Goal: Task Accomplishment & Management: Manage account settings

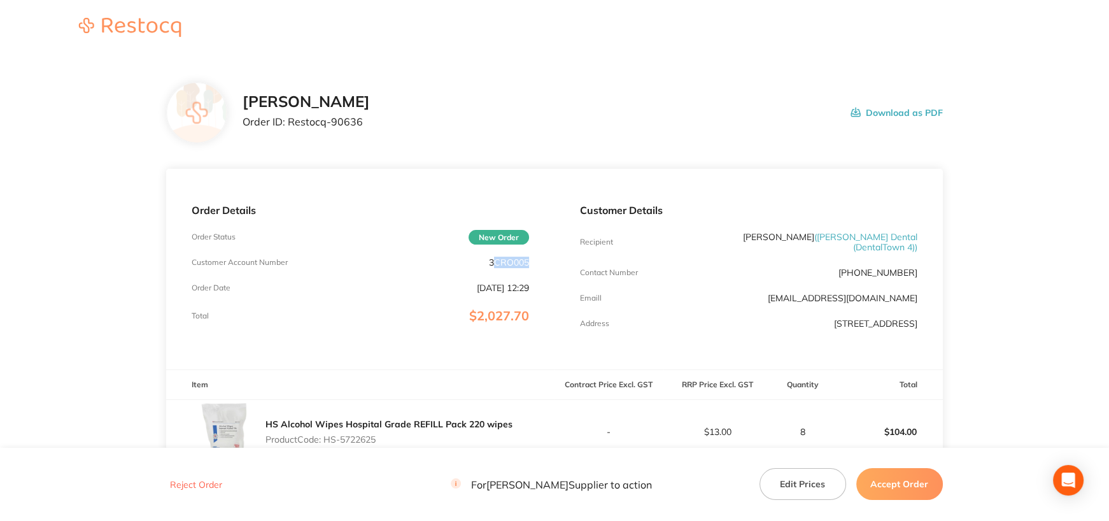
drag, startPoint x: 492, startPoint y: 260, endPoint x: 548, endPoint y: 260, distance: 56.0
click at [548, 260] on div "Order Details Order Status New Order Customer Account Number 3CRO005 Order Date…" at bounding box center [360, 269] width 389 height 201
click at [482, 248] on div "Order Details Order Status New Order Customer Account Number 3CRO005 Order Date…" at bounding box center [360, 269] width 389 height 201
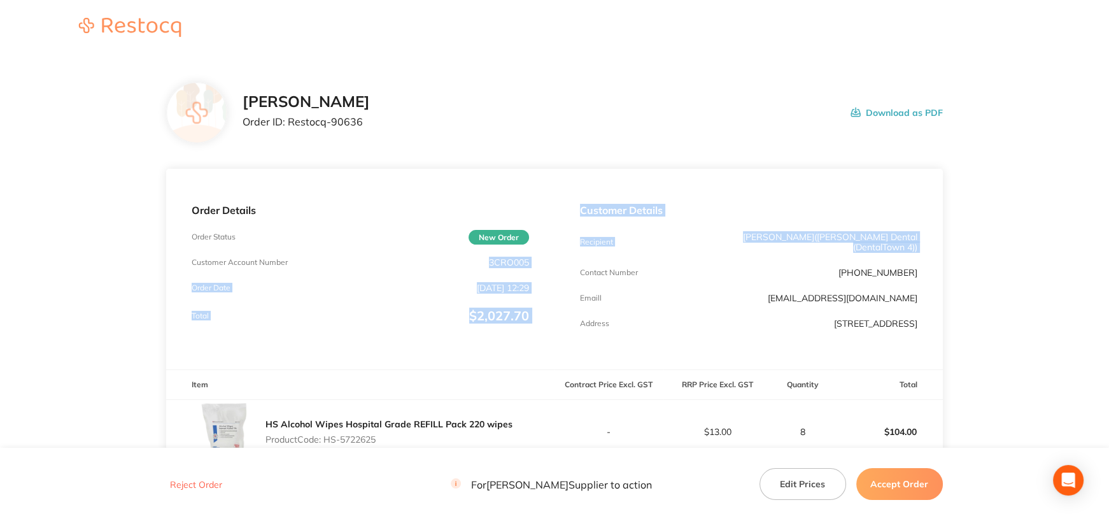
drag, startPoint x: 488, startPoint y: 261, endPoint x: 559, endPoint y: 260, distance: 71.3
click at [559, 260] on div "Order Details Order Status New Order Customer Account Number 3CRO005 Order Date…" at bounding box center [554, 269] width 776 height 201
click at [553, 257] on div "Order Details Order Status New Order Customer Account Number 3CRO005 Order Date…" at bounding box center [360, 269] width 389 height 201
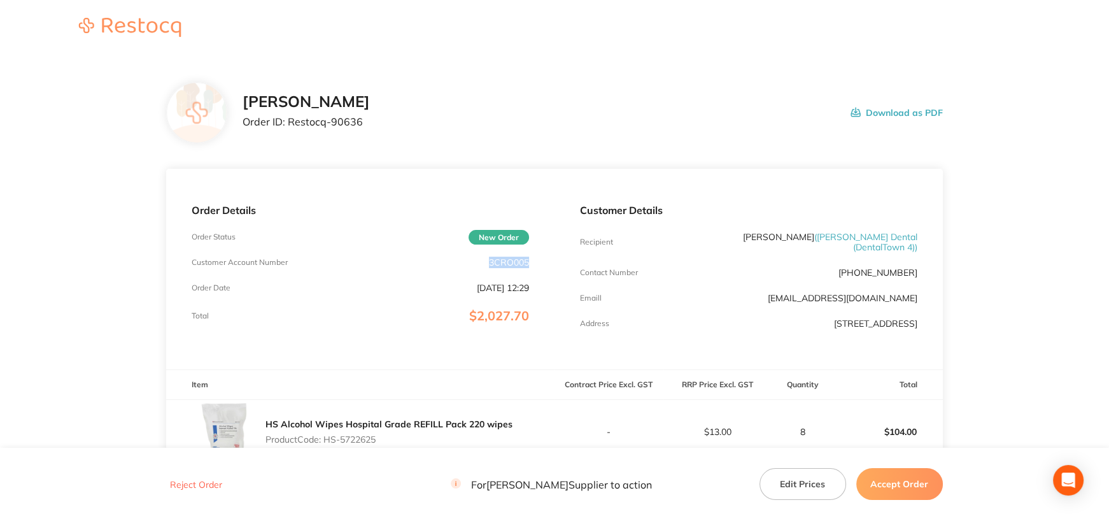
drag, startPoint x: 490, startPoint y: 260, endPoint x: 546, endPoint y: 260, distance: 56.0
click at [546, 260] on div "Order Details Order Status New Order Customer Account Number 3CRO005 Order Date…" at bounding box center [360, 269] width 389 height 201
copy p "3CRO005"
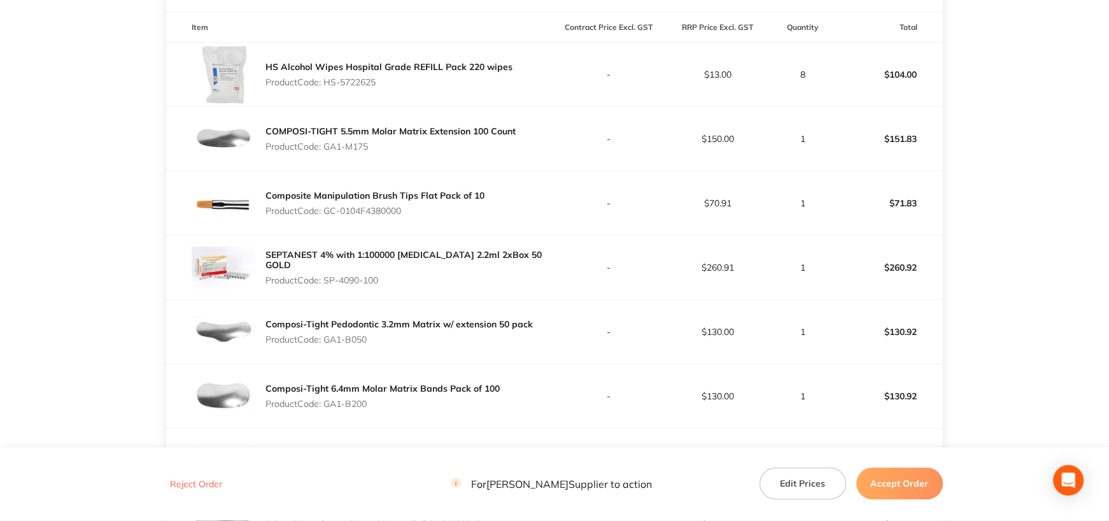
scroll to position [319, 0]
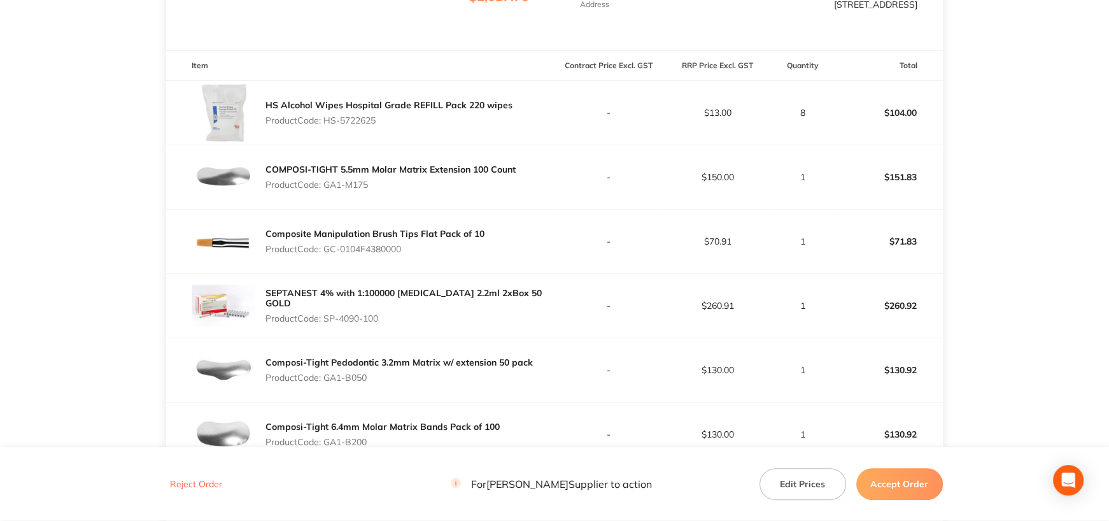
drag, startPoint x: 325, startPoint y: 114, endPoint x: 415, endPoint y: 124, distance: 90.3
click at [415, 124] on div "HS Alcohol Wipes Hospital Grade REFILL Pack 220 wipes Product Code: HS-5722625" at bounding box center [360, 113] width 389 height 64
copy p "HS-5722625"
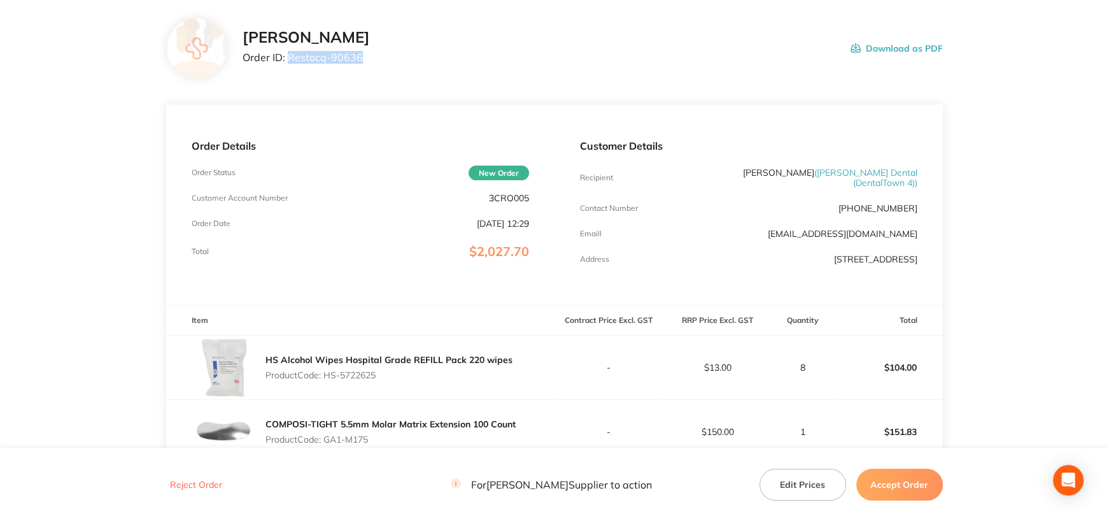
drag, startPoint x: 287, startPoint y: 55, endPoint x: 400, endPoint y: 57, distance: 112.7
click at [400, 57] on div "[PERSON_NAME] Order ID: Restocq- 90636 Download as PDF" at bounding box center [593, 48] width 700 height 39
copy p "Restocq- 90636"
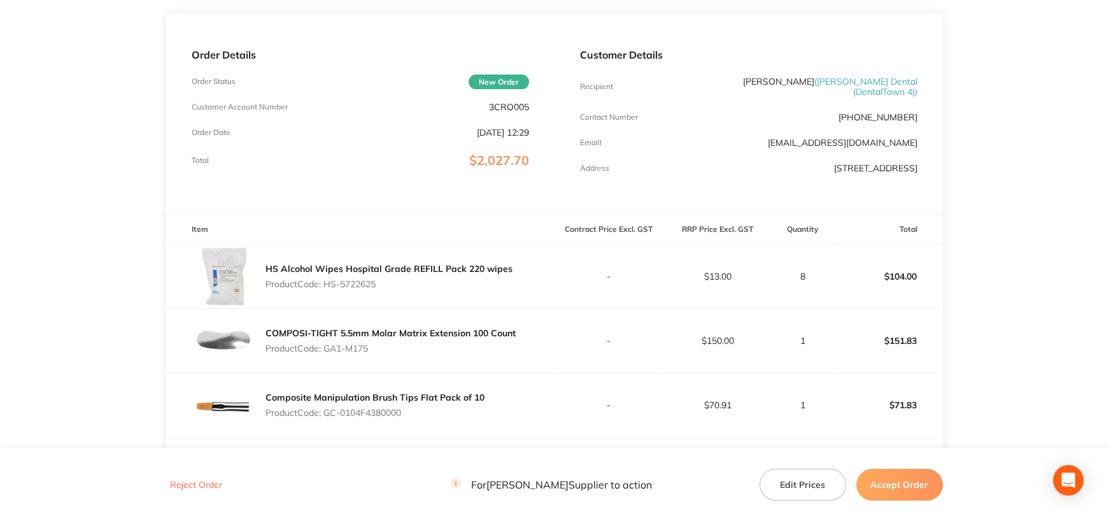
scroll to position [255, 0]
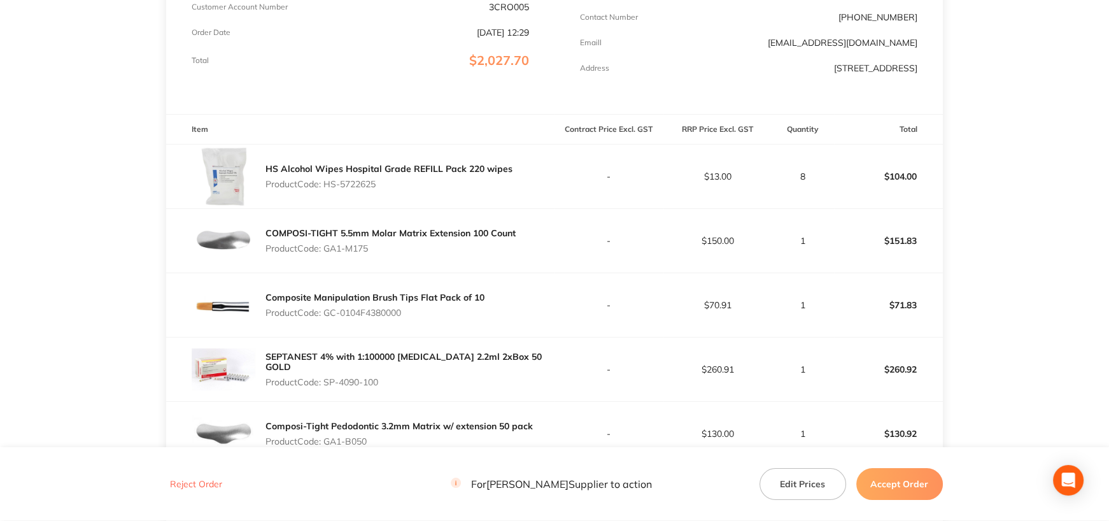
drag, startPoint x: 327, startPoint y: 240, endPoint x: 408, endPoint y: 246, distance: 81.1
click at [408, 246] on p "Product Code: GA1-M175" at bounding box center [391, 248] width 250 height 10
copy p "GA1-M175"
drag, startPoint x: 327, startPoint y: 305, endPoint x: 488, endPoint y: 308, distance: 160.5
click at [488, 308] on div "Composite Manipulation Brush Tips Flat Pack of 10 Product Code: GC-0104F4380000" at bounding box center [360, 305] width 389 height 64
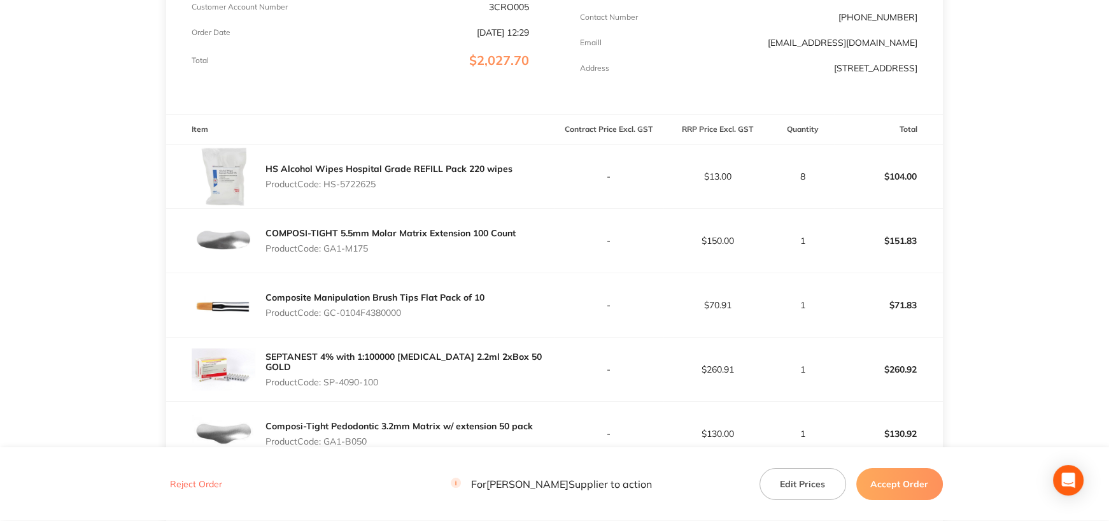
copy p "GC-0104F4380000"
drag, startPoint x: 326, startPoint y: 371, endPoint x: 388, endPoint y: 372, distance: 61.8
click at [388, 377] on p "Product Code: SP-4090-100" at bounding box center [410, 382] width 289 height 10
copy p "SP-4090-100"
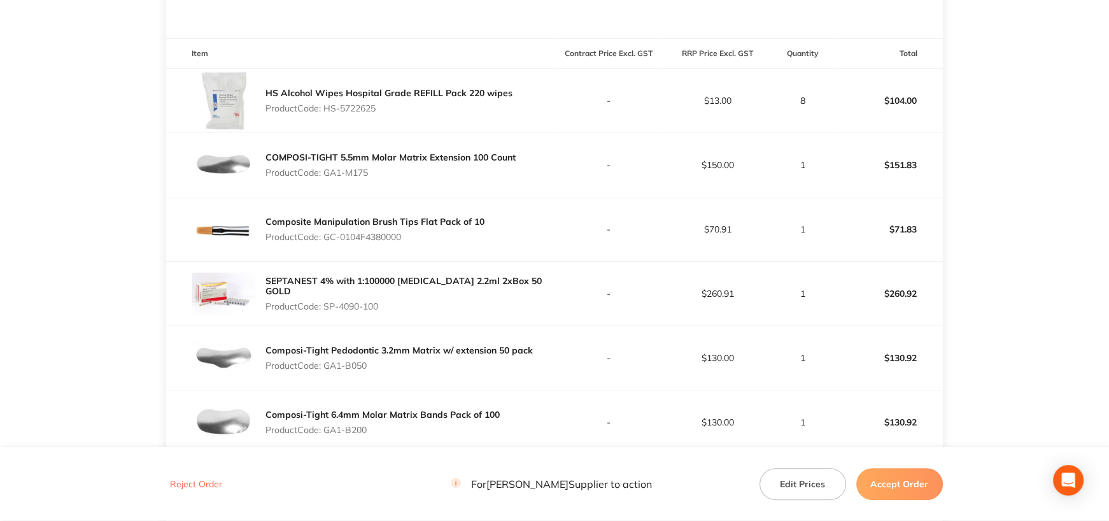
scroll to position [383, 0]
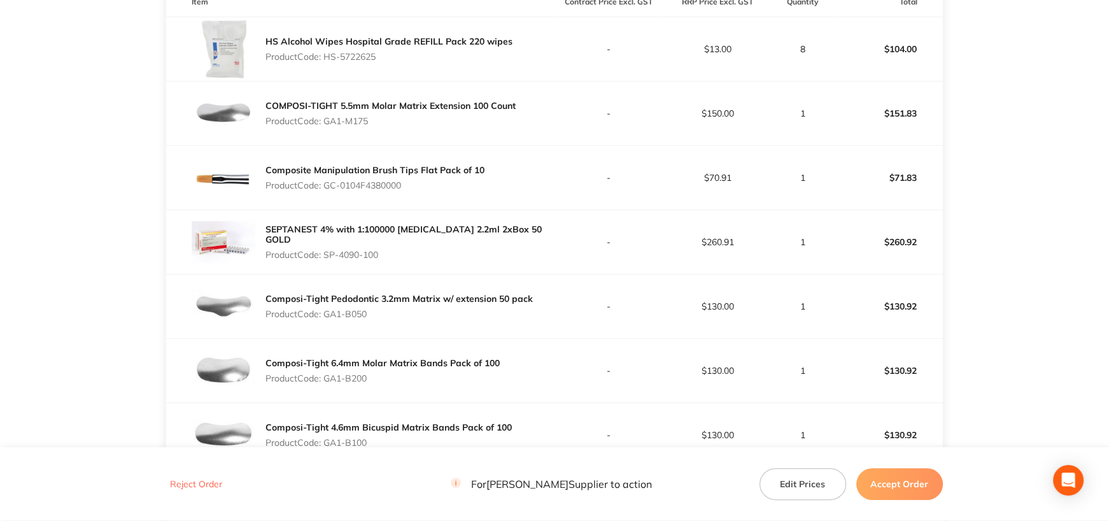
drag, startPoint x: 328, startPoint y: 306, endPoint x: 382, endPoint y: 303, distance: 54.2
click at [382, 309] on p "Product Code: GA1-B050" at bounding box center [399, 314] width 267 height 10
copy p "GA1-B050"
drag, startPoint x: 327, startPoint y: 373, endPoint x: 490, endPoint y: 362, distance: 164.0
click at [390, 373] on p "Product Code: GA1-B200" at bounding box center [383, 378] width 234 height 10
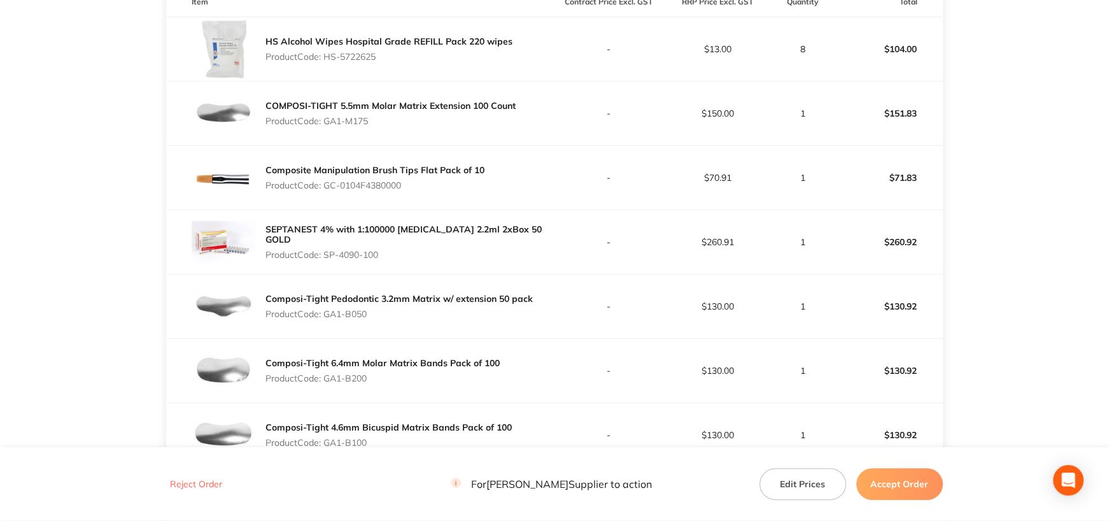
copy p "GA1-B200"
drag, startPoint x: 327, startPoint y: 437, endPoint x: 398, endPoint y: 436, distance: 70.7
click at [398, 438] on p "Product Code: GA1-B100" at bounding box center [389, 443] width 246 height 10
copy p "GA1-B100"
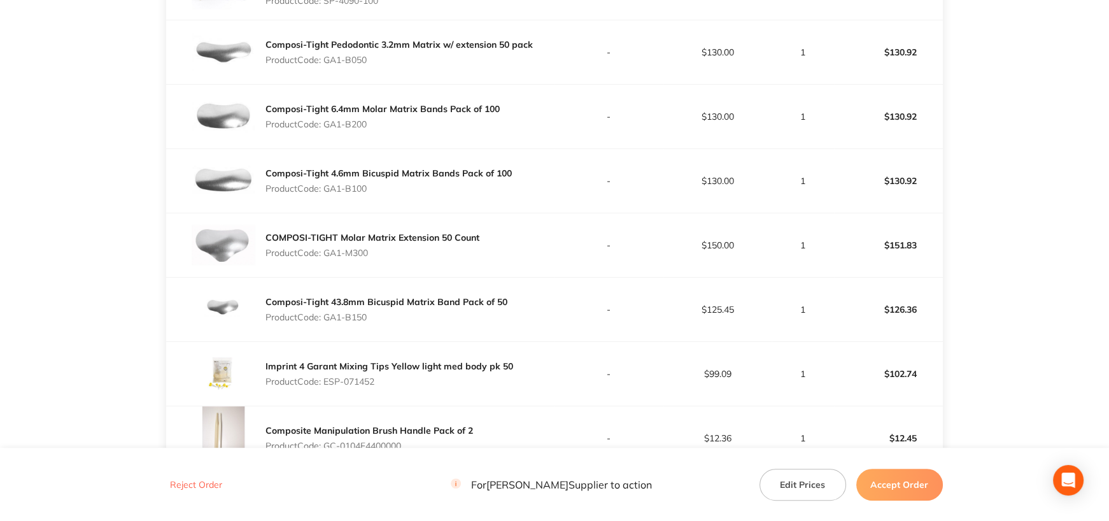
scroll to position [638, 0]
drag, startPoint x: 328, startPoint y: 243, endPoint x: 384, endPoint y: 244, distance: 56.1
click at [384, 247] on p "Product Code: GA1-M300" at bounding box center [373, 252] width 214 height 10
copy p "GA1-M300"
drag, startPoint x: 329, startPoint y: 307, endPoint x: 389, endPoint y: 308, distance: 60.5
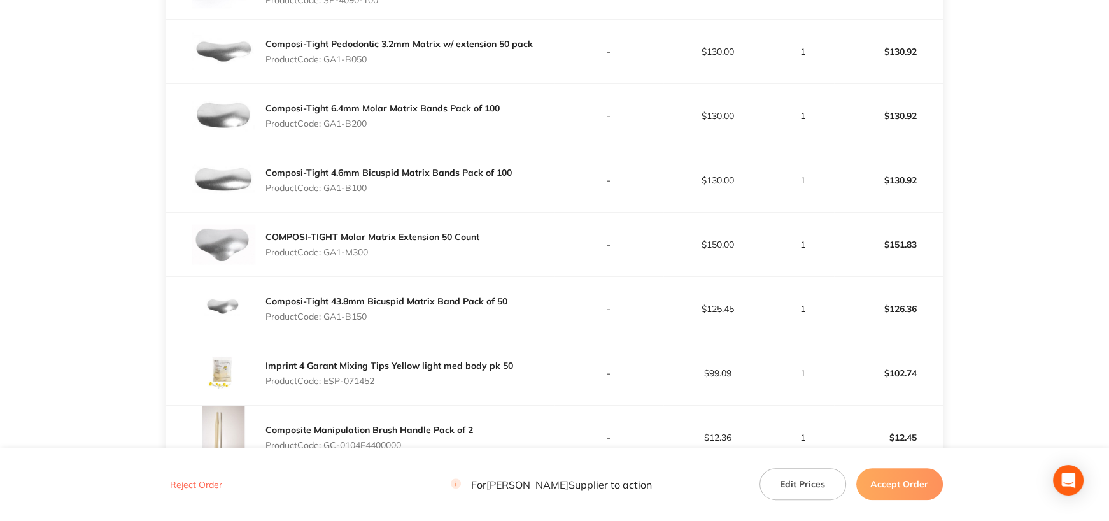
click at [389, 311] on p "Product Code: GA1-B150" at bounding box center [387, 316] width 242 height 10
drag, startPoint x: 325, startPoint y: 307, endPoint x: 389, endPoint y: 308, distance: 63.1
click at [389, 311] on p "Product Code: GA1-B150" at bounding box center [387, 316] width 242 height 10
click at [332, 376] on p "Product Code: ESP-071452" at bounding box center [390, 381] width 248 height 10
drag, startPoint x: 327, startPoint y: 372, endPoint x: 394, endPoint y: 372, distance: 66.9
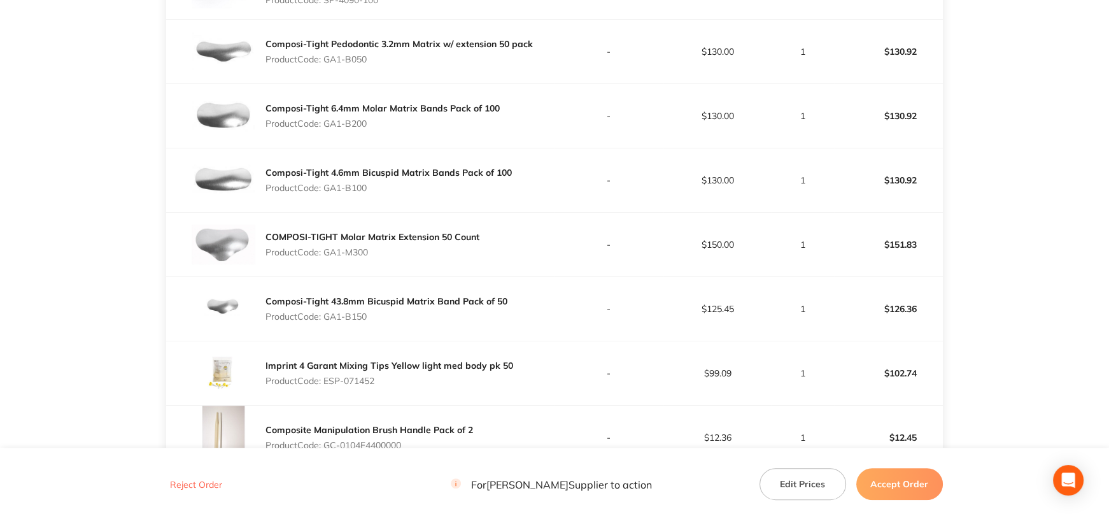
click at [394, 376] on p "Product Code: ESP-071452" at bounding box center [390, 381] width 248 height 10
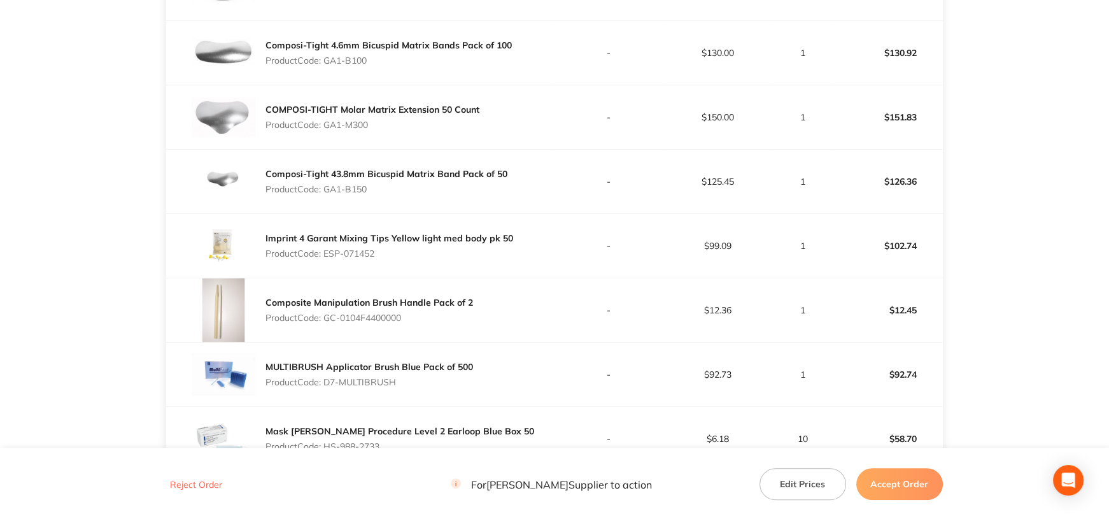
scroll to position [829, 0]
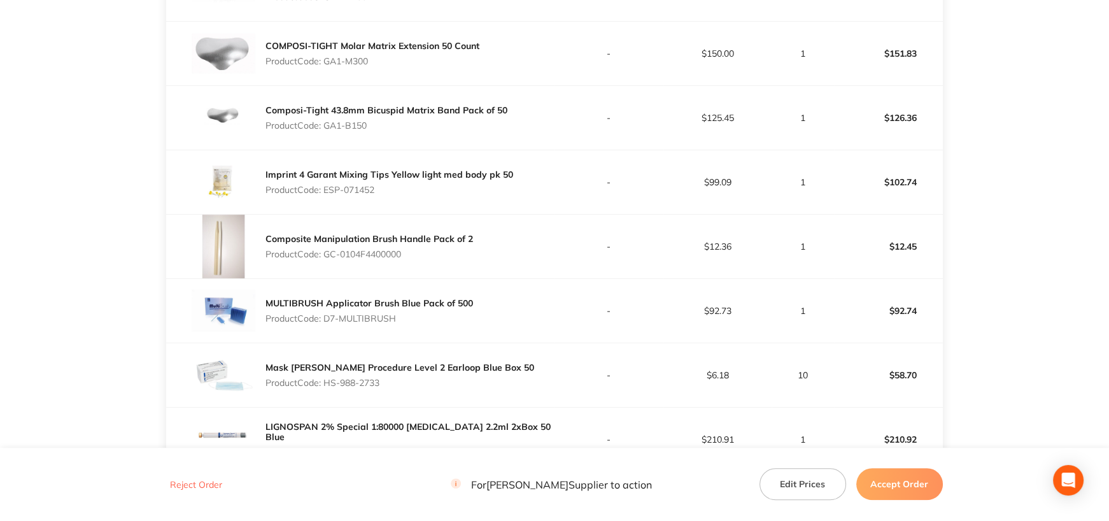
drag, startPoint x: 325, startPoint y: 245, endPoint x: 442, endPoint y: 241, distance: 117.3
click at [441, 240] on div "Composite Manipulation Brush Handle Pack of 2 Product Code: GC-0104F4400000" at bounding box center [370, 247] width 208 height 36
click at [324, 313] on p "Product Code: D7-MULTIBRUSH" at bounding box center [370, 318] width 208 height 10
drag, startPoint x: 325, startPoint y: 311, endPoint x: 475, endPoint y: 311, distance: 149.7
click at [475, 311] on div "MULTIBRUSH Applicator Brush Blue Pack of 500 Product Code: D7-MULTIBRUSH" at bounding box center [360, 311] width 389 height 64
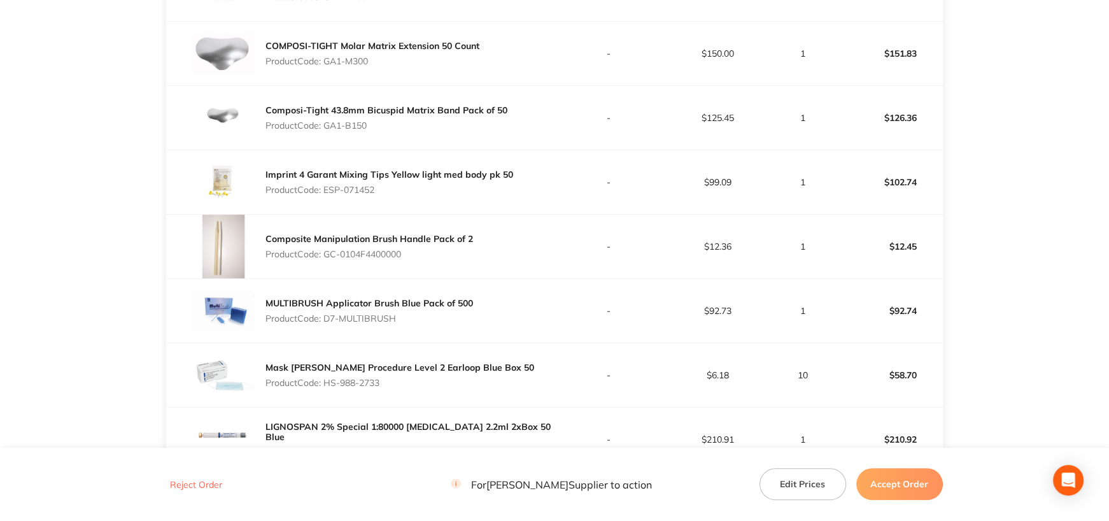
drag, startPoint x: 324, startPoint y: 374, endPoint x: 407, endPoint y: 372, distance: 82.8
click at [407, 378] on p "Product Code: HS-988-2733" at bounding box center [400, 383] width 269 height 10
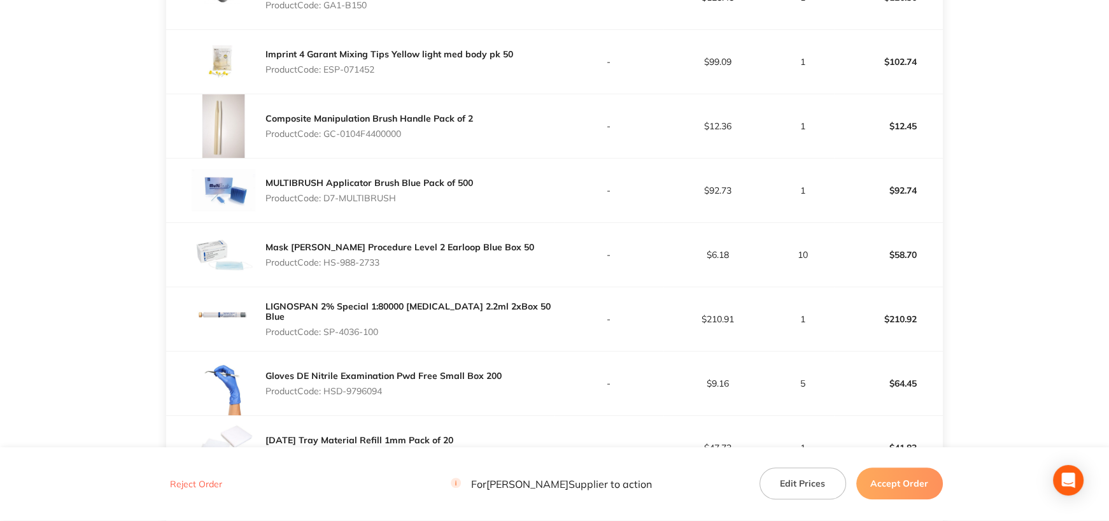
scroll to position [956, 0]
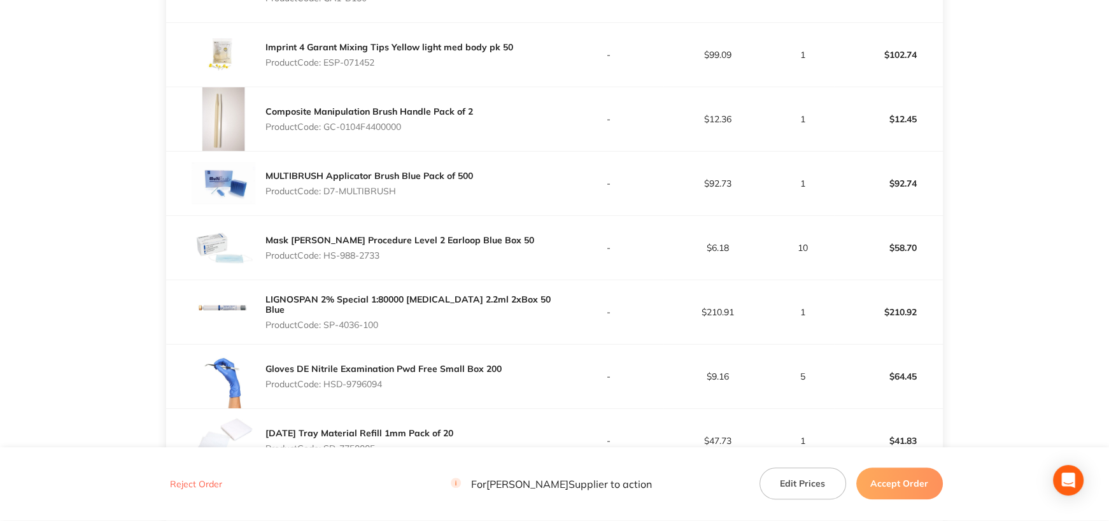
drag, startPoint x: 328, startPoint y: 311, endPoint x: 413, endPoint y: 309, distance: 84.7
click at [413, 320] on p "Product Code: SP-4036-100" at bounding box center [410, 325] width 289 height 10
drag, startPoint x: 325, startPoint y: 378, endPoint x: 451, endPoint y: 378, distance: 126.1
click at [451, 379] on p "Product Code: HSD-9796094" at bounding box center [384, 384] width 236 height 10
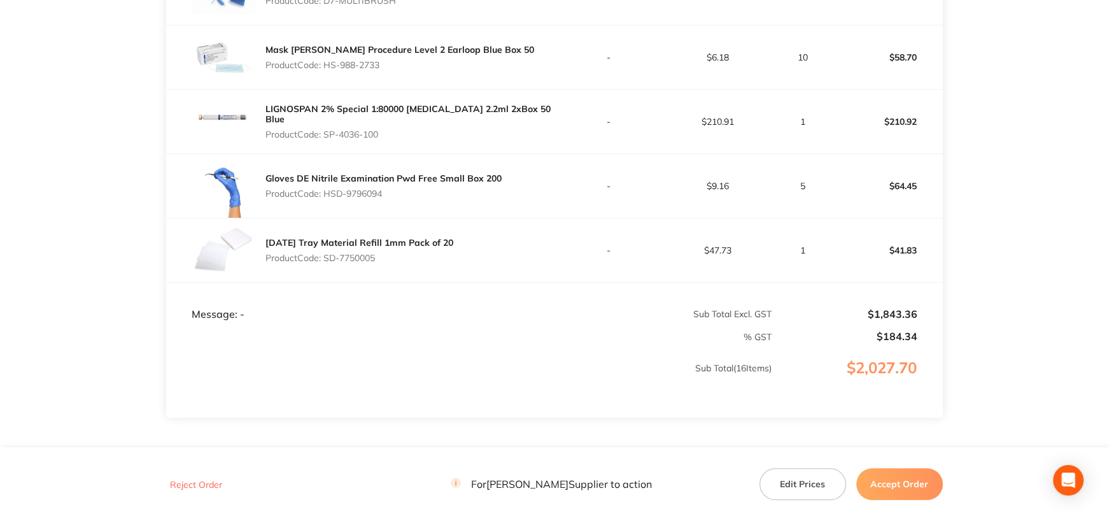
scroll to position [1147, 0]
drag, startPoint x: 326, startPoint y: 250, endPoint x: 476, endPoint y: 250, distance: 150.3
click at [476, 250] on div "[DATE] Tray Material Refill 1mm Pack of 20 Product Code: SD-7750005" at bounding box center [360, 250] width 389 height 64
drag, startPoint x: 904, startPoint y: 486, endPoint x: 915, endPoint y: 475, distance: 14.9
click at [911, 483] on button "Accept Order" at bounding box center [900, 484] width 87 height 32
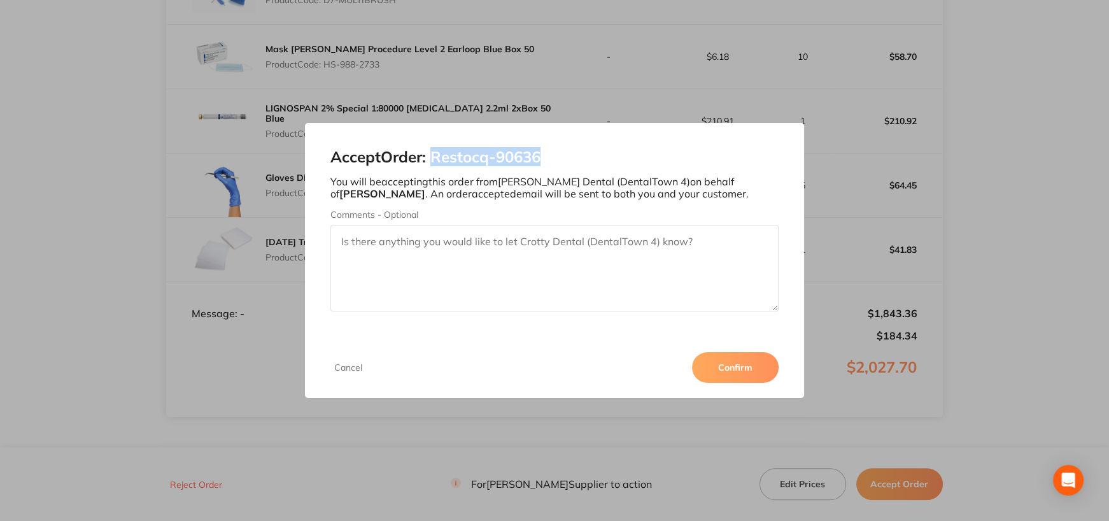
drag, startPoint x: 434, startPoint y: 154, endPoint x: 617, endPoint y: 153, distance: 182.8
click at [617, 153] on h2 "Accept Order: Restocq- 90636" at bounding box center [555, 157] width 448 height 18
click at [743, 372] on button "Confirm" at bounding box center [735, 367] width 87 height 31
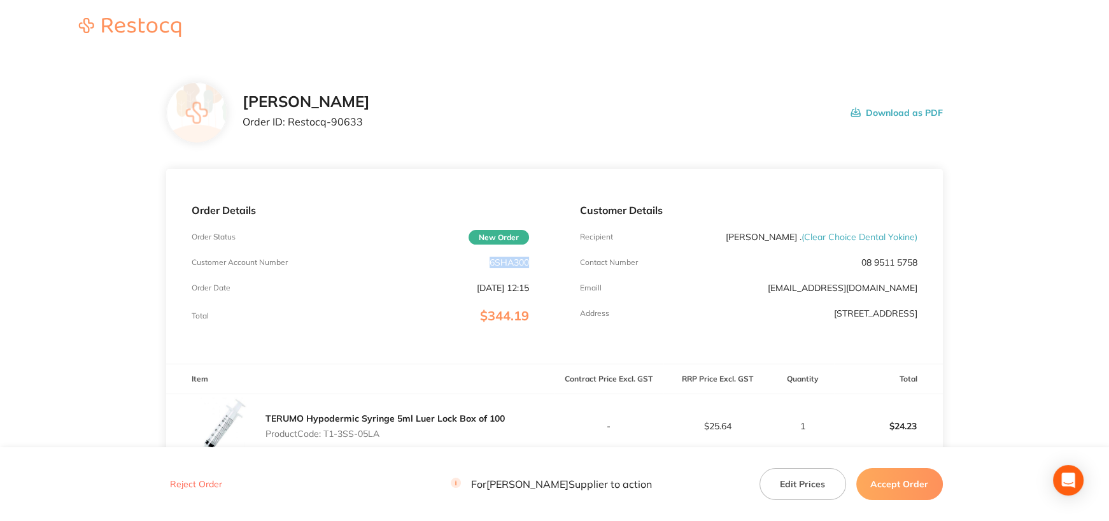
drag, startPoint x: 489, startPoint y: 260, endPoint x: 546, endPoint y: 262, distance: 57.3
click at [546, 262] on div "Order Details Order Status New Order Customer Account Number 6SHA300 Order Date…" at bounding box center [360, 266] width 389 height 195
copy p "6SHA300"
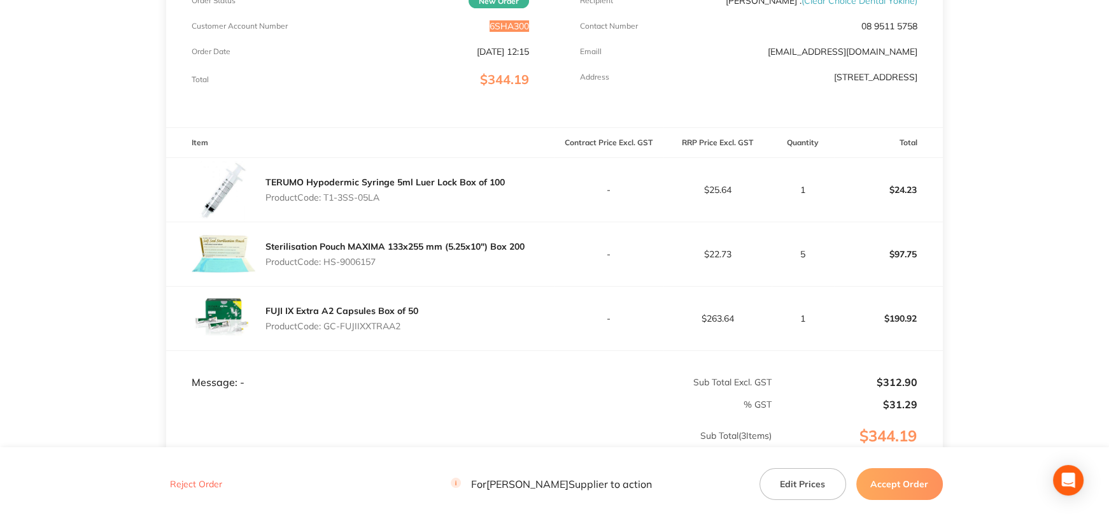
scroll to position [255, 0]
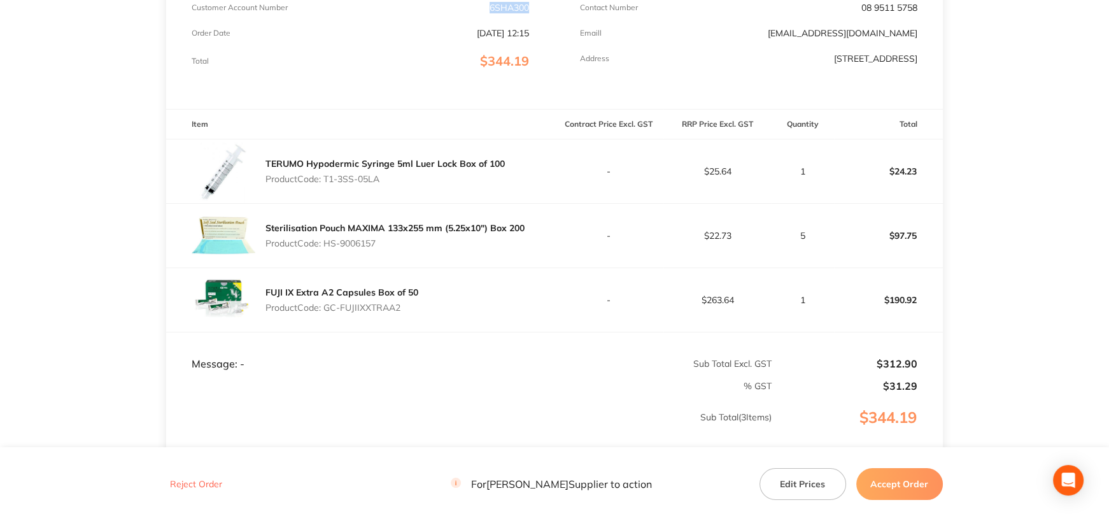
drag, startPoint x: 325, startPoint y: 177, endPoint x: 418, endPoint y: 176, distance: 93.0
click at [418, 176] on p "Product Code: T1-3SS-05LA" at bounding box center [385, 179] width 239 height 10
copy p "T1-3SS-05LA"
drag, startPoint x: 322, startPoint y: 243, endPoint x: 395, endPoint y: 247, distance: 72.7
click at [395, 247] on p "Product Code: HS-9006157" at bounding box center [395, 243] width 259 height 10
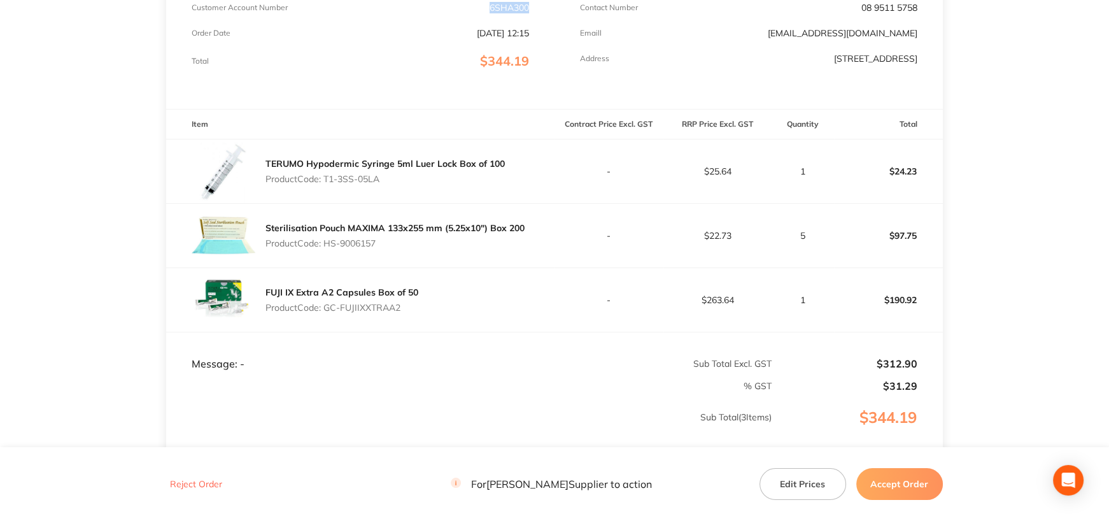
copy p "HS-9006157"
drag, startPoint x: 325, startPoint y: 308, endPoint x: 420, endPoint y: 308, distance: 94.9
click at [420, 308] on div "FUJI IX Extra A2 Capsules Box of 50 Product Code: GC-FUJIIXXTRAA2" at bounding box center [360, 300] width 389 height 64
copy p "GC-FUJIIXXTRAA2"
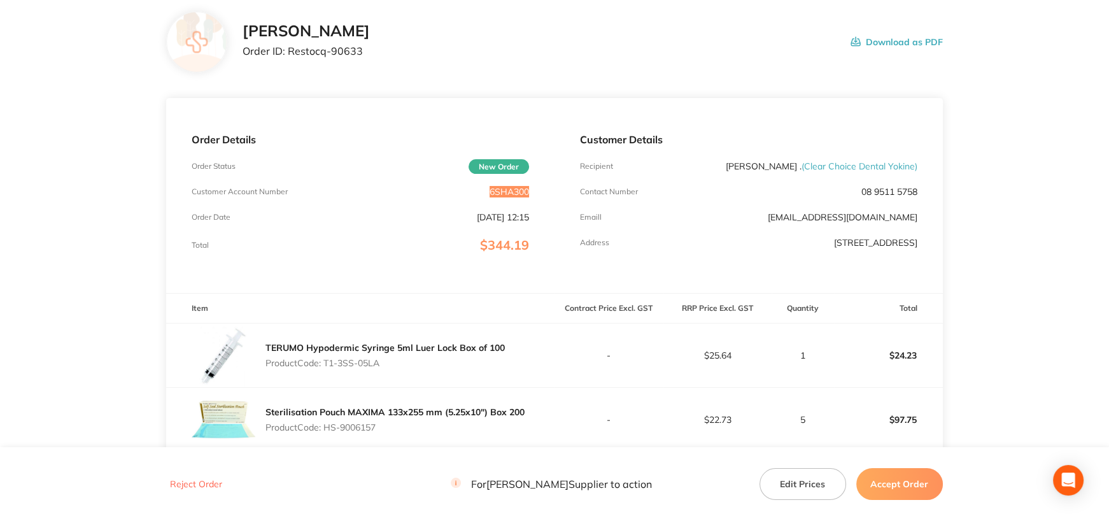
scroll to position [0, 0]
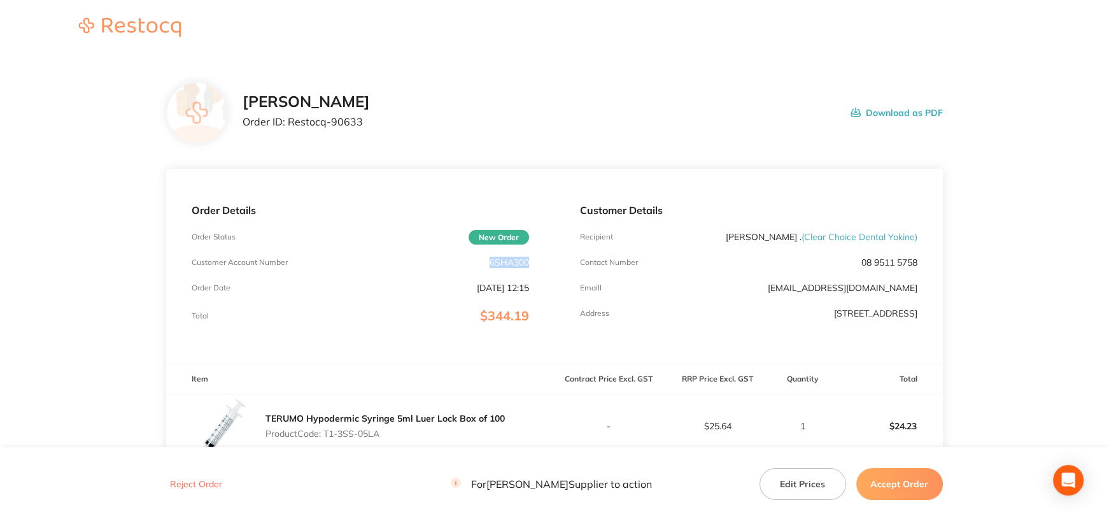
click at [902, 485] on button "Accept Order" at bounding box center [900, 484] width 87 height 32
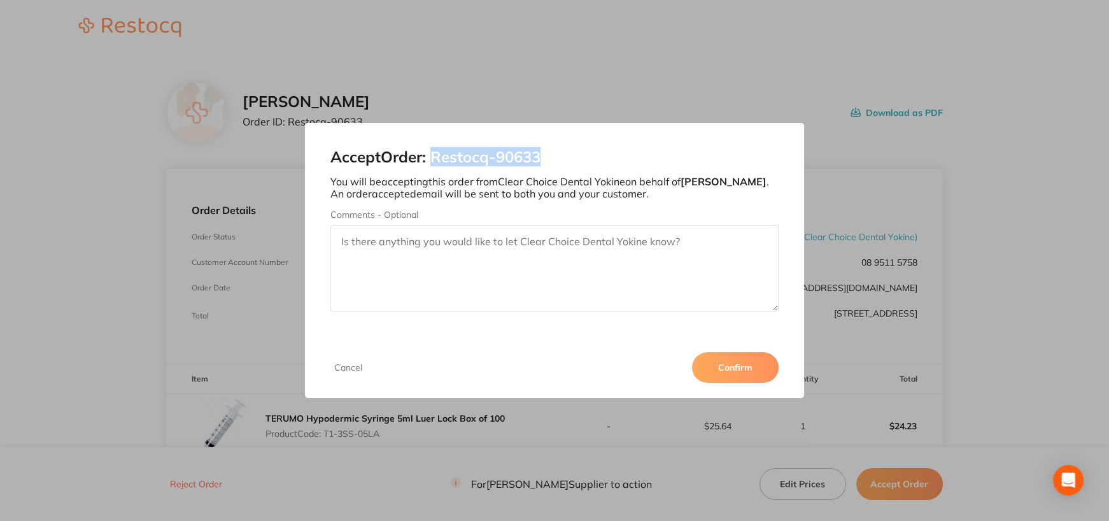
drag, startPoint x: 436, startPoint y: 157, endPoint x: 639, endPoint y: 158, distance: 203.8
click at [639, 158] on h2 "Accept Order: Restocq- 90633" at bounding box center [555, 157] width 448 height 18
copy h2 "Restocq- 90633"
drag, startPoint x: 726, startPoint y: 368, endPoint x: 599, endPoint y: 183, distance: 224.0
click at [726, 368] on button "Confirm" at bounding box center [735, 367] width 87 height 31
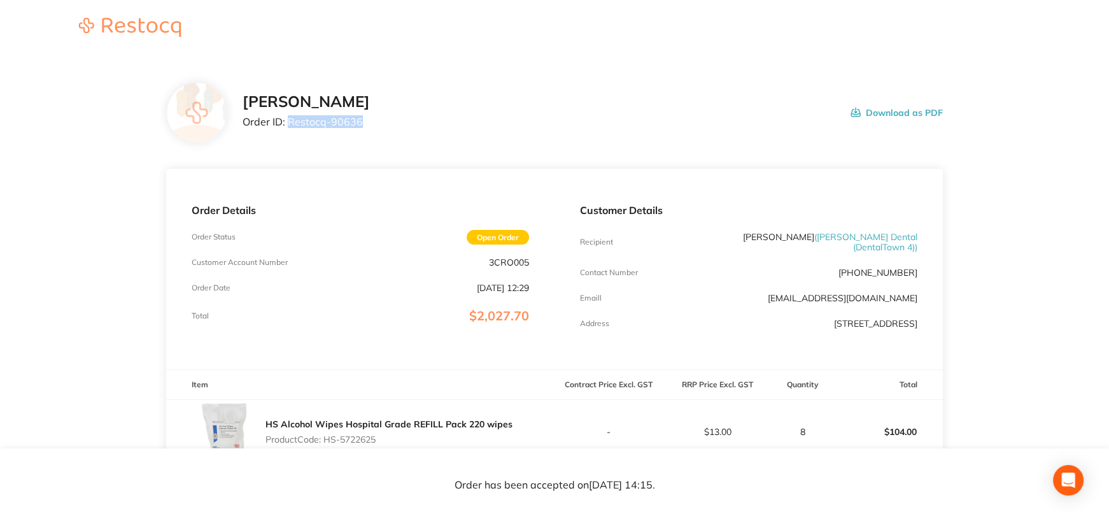
drag, startPoint x: 287, startPoint y: 121, endPoint x: 424, endPoint y: 127, distance: 137.1
click at [424, 127] on div "Henry Schein Halas Order ID: Restocq- 90636 Download as PDF" at bounding box center [593, 112] width 700 height 39
copy p "Restocq- 90636"
